Goal: Information Seeking & Learning: Check status

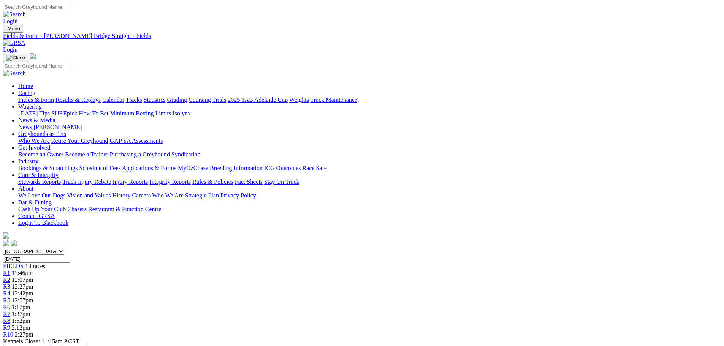
click at [101, 97] on link "Results & Replays" at bounding box center [78, 100] width 45 height 6
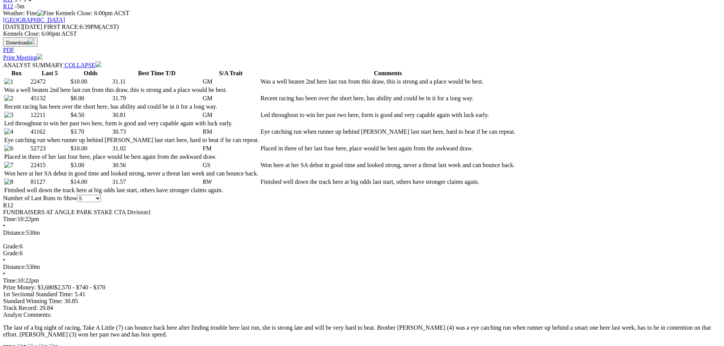
scroll to position [152, 0]
